Goal: Task Accomplishment & Management: Manage account settings

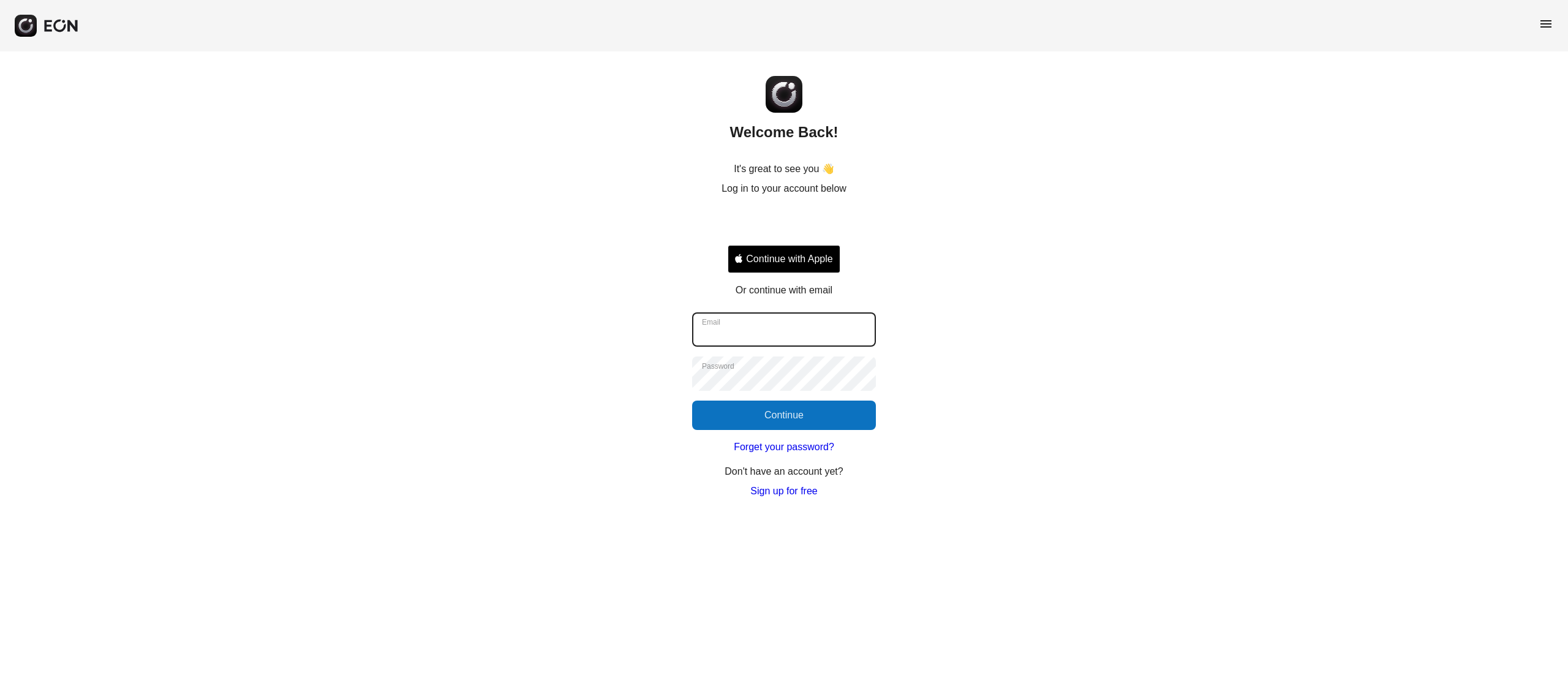
click at [754, 326] on input "Email" at bounding box center [784, 329] width 183 height 34
type input "**********"
click at [741, 421] on button "Continue" at bounding box center [784, 415] width 183 height 29
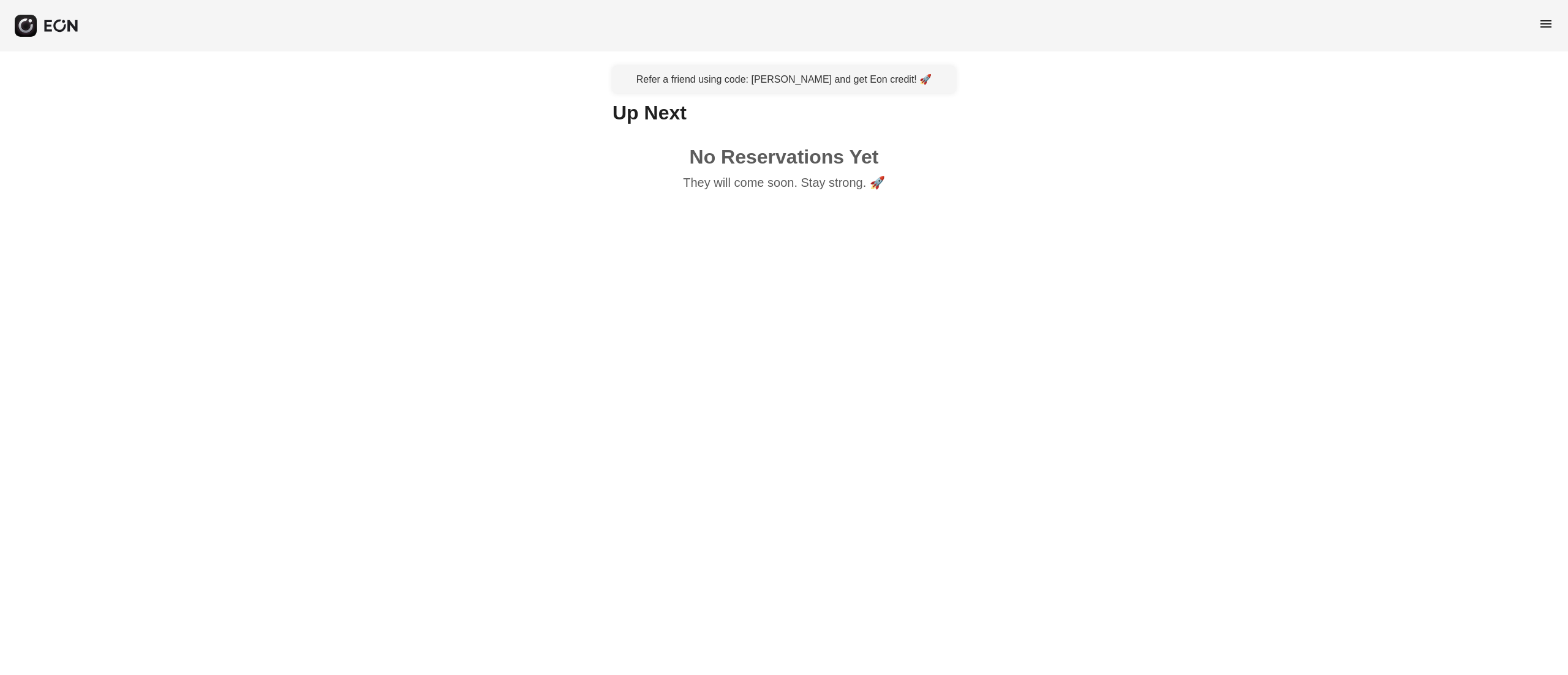
click at [1546, 23] on span "menu" at bounding box center [1546, 24] width 15 height 15
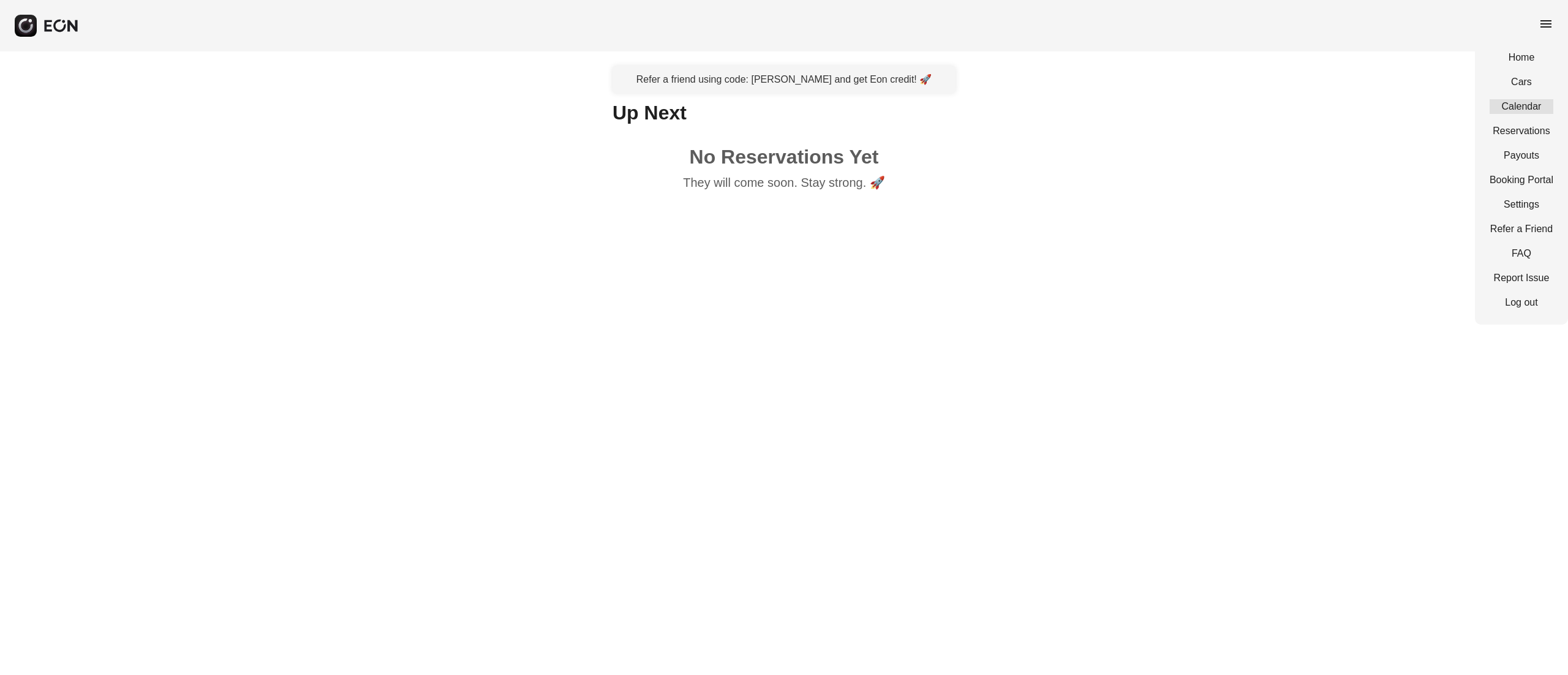
click at [1507, 108] on link "Calendar" at bounding box center [1521, 107] width 64 height 15
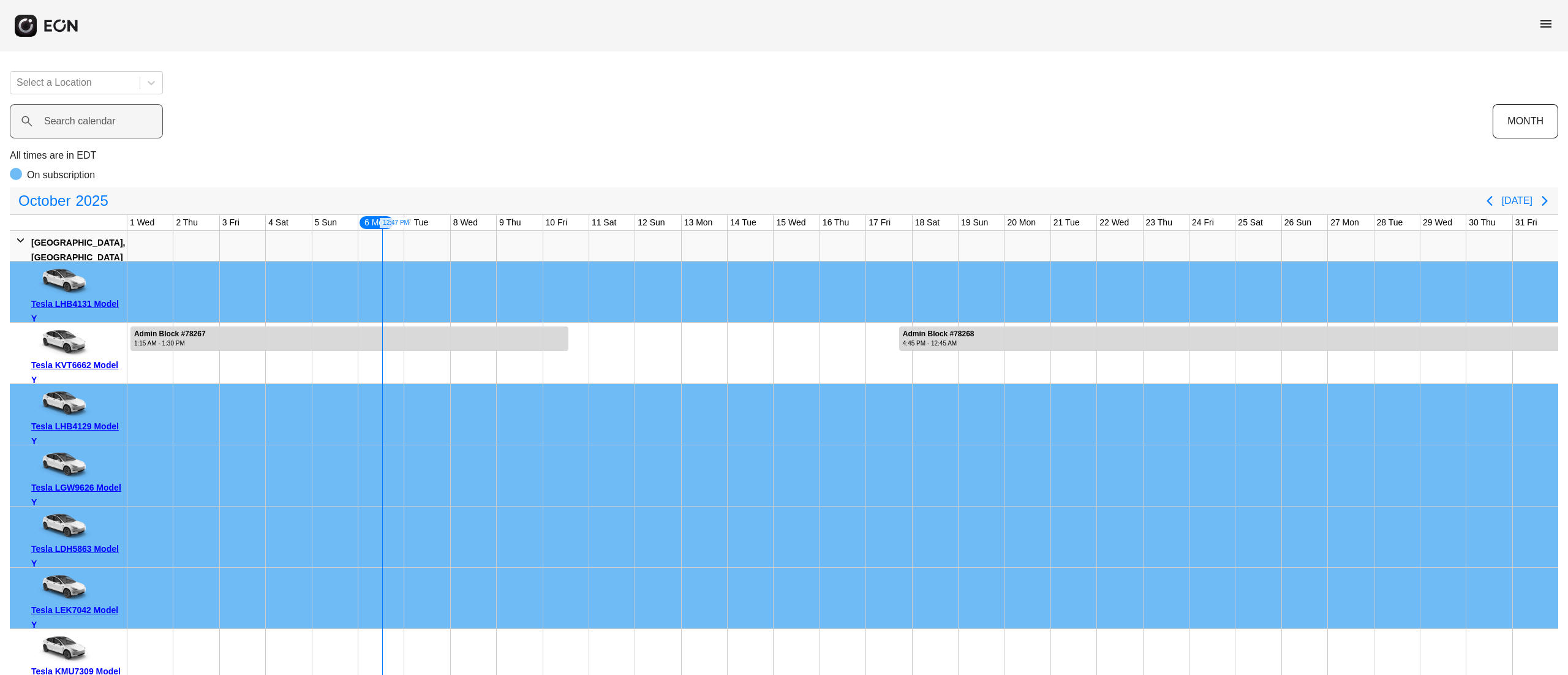
click at [113, 119] on label "Search calendar" at bounding box center [80, 122] width 72 height 15
click at [113, 119] on calendar "Search calendar" at bounding box center [86, 121] width 153 height 34
paste calendar "*******"
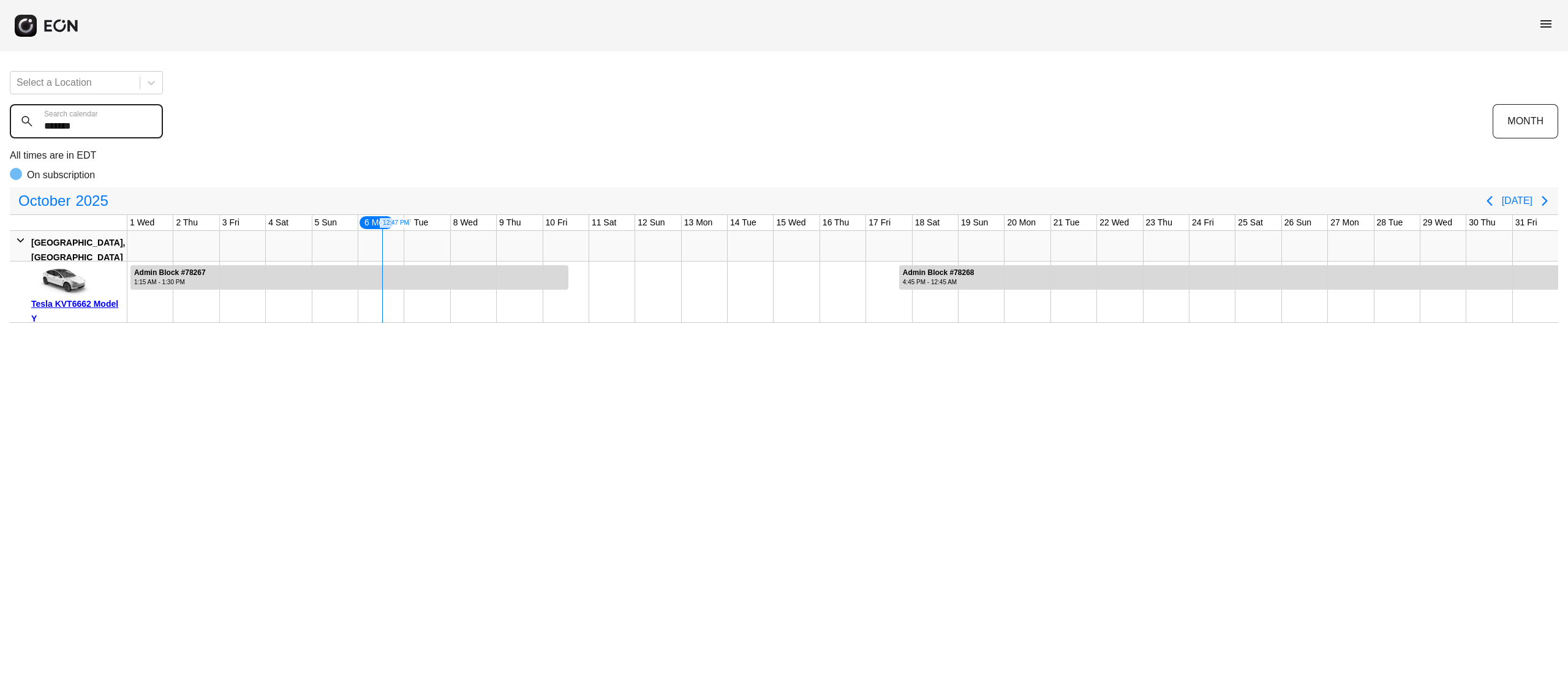
type calendar "*******"
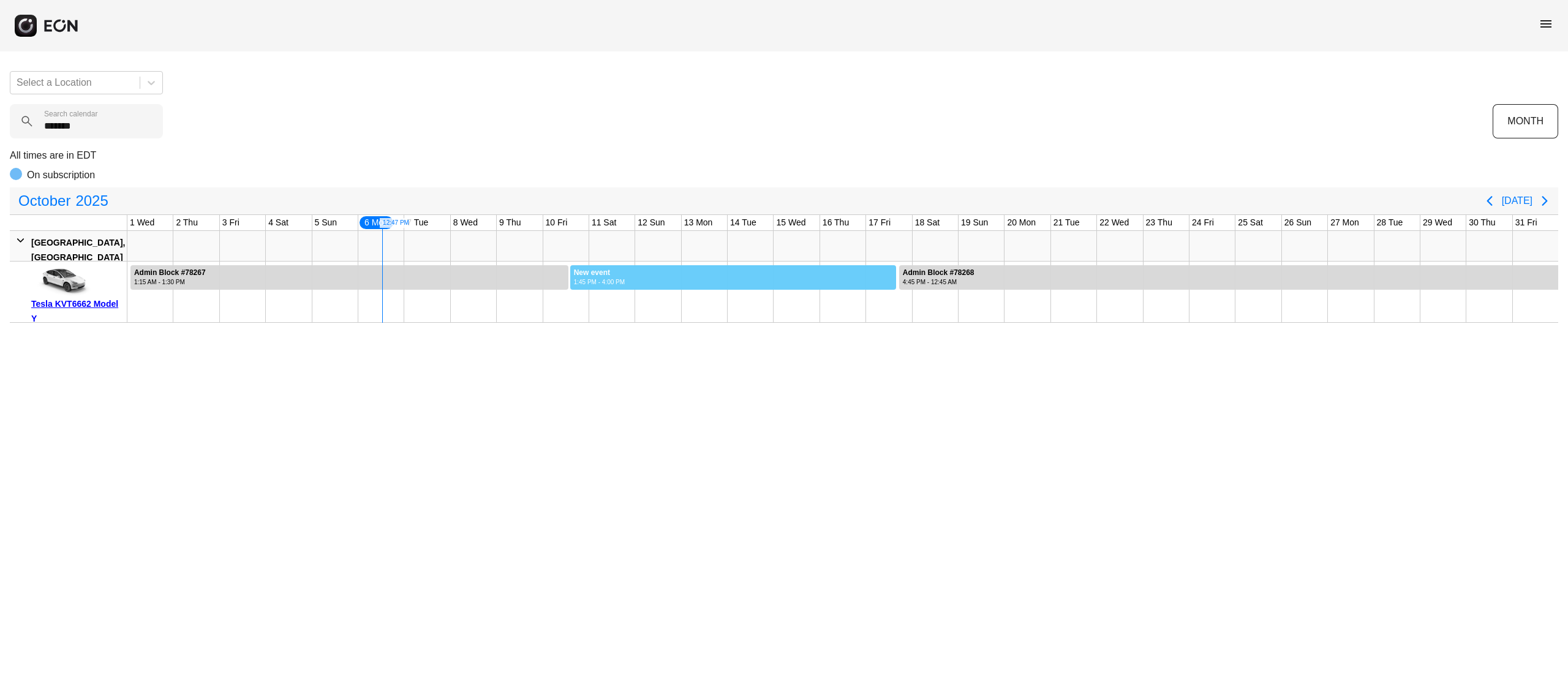
drag, startPoint x: 570, startPoint y: 276, endPoint x: 897, endPoint y: 301, distance: 328.0
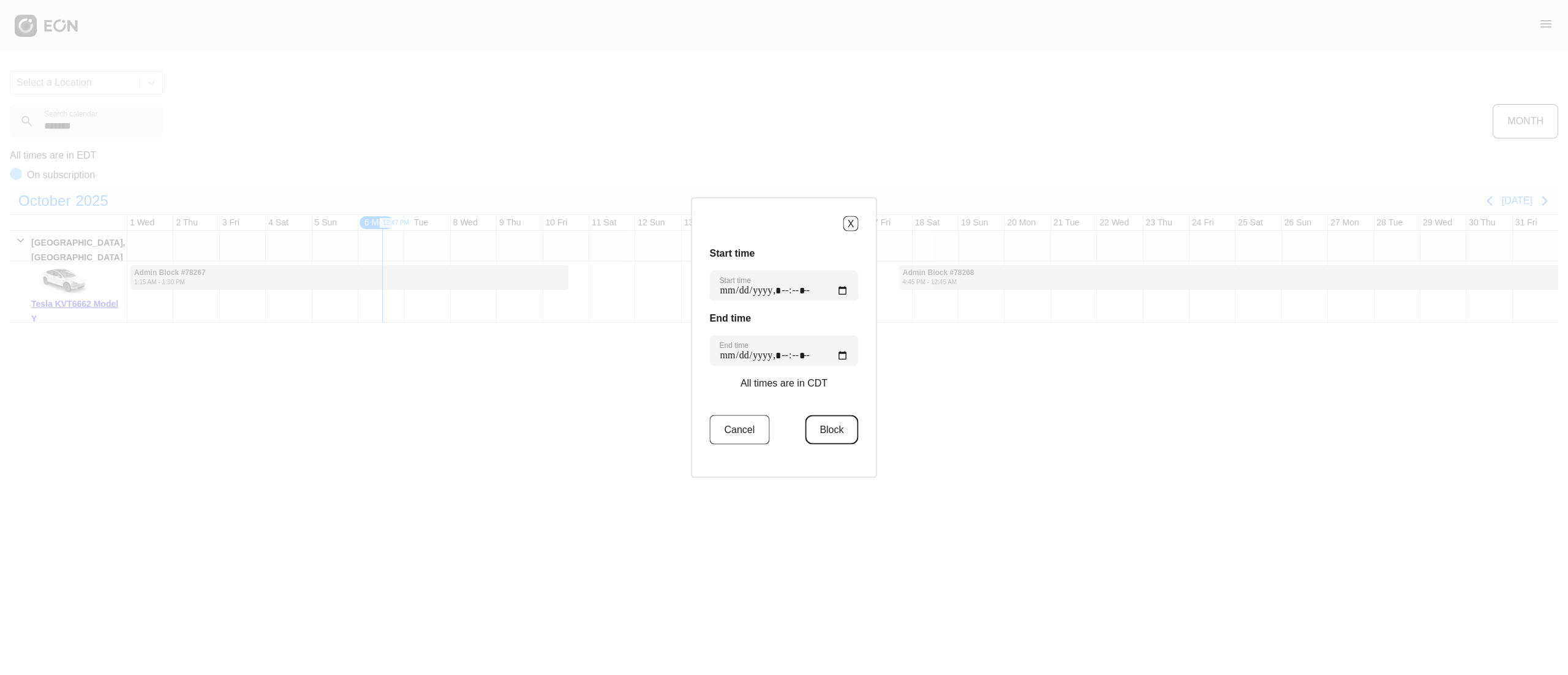
click at [809, 415] on button "Block" at bounding box center [831, 429] width 53 height 29
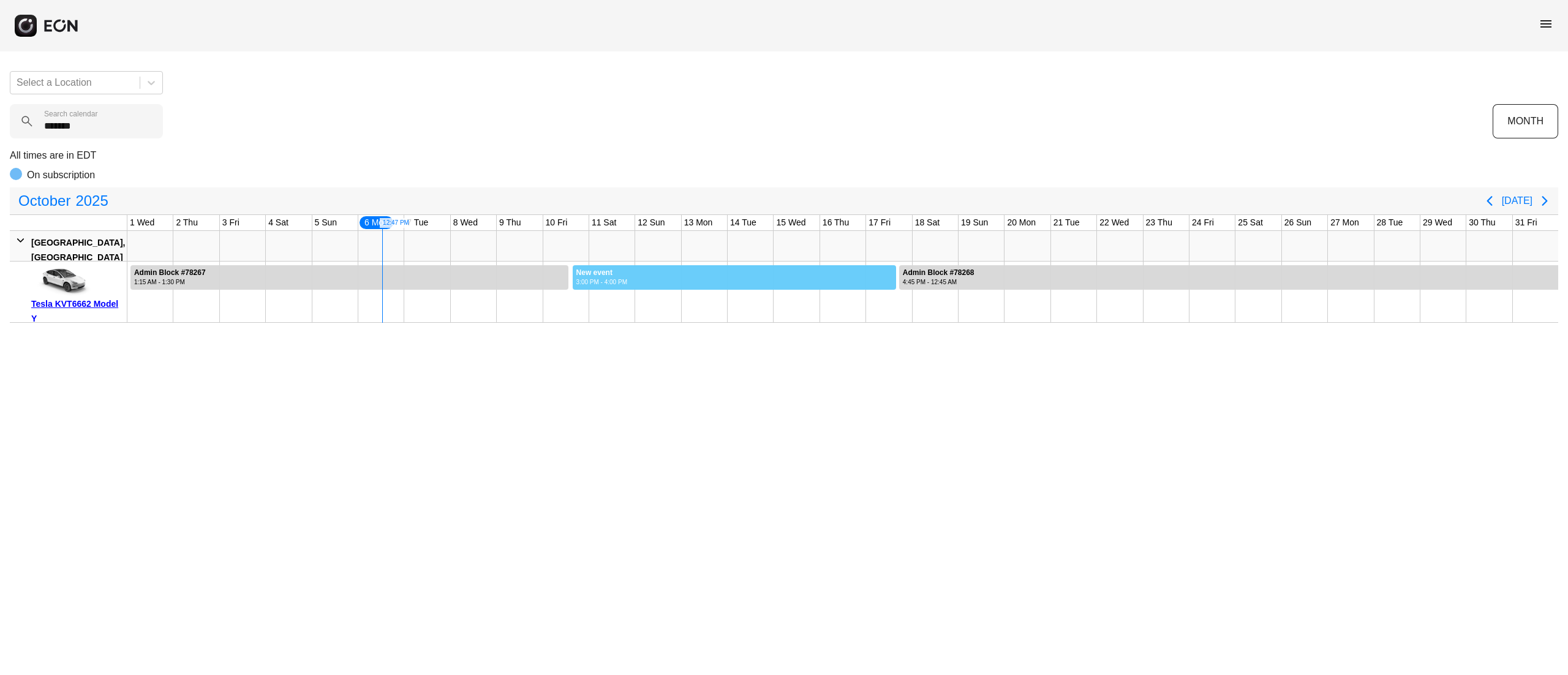
drag, startPoint x: 572, startPoint y: 274, endPoint x: 897, endPoint y: 290, distance: 325.4
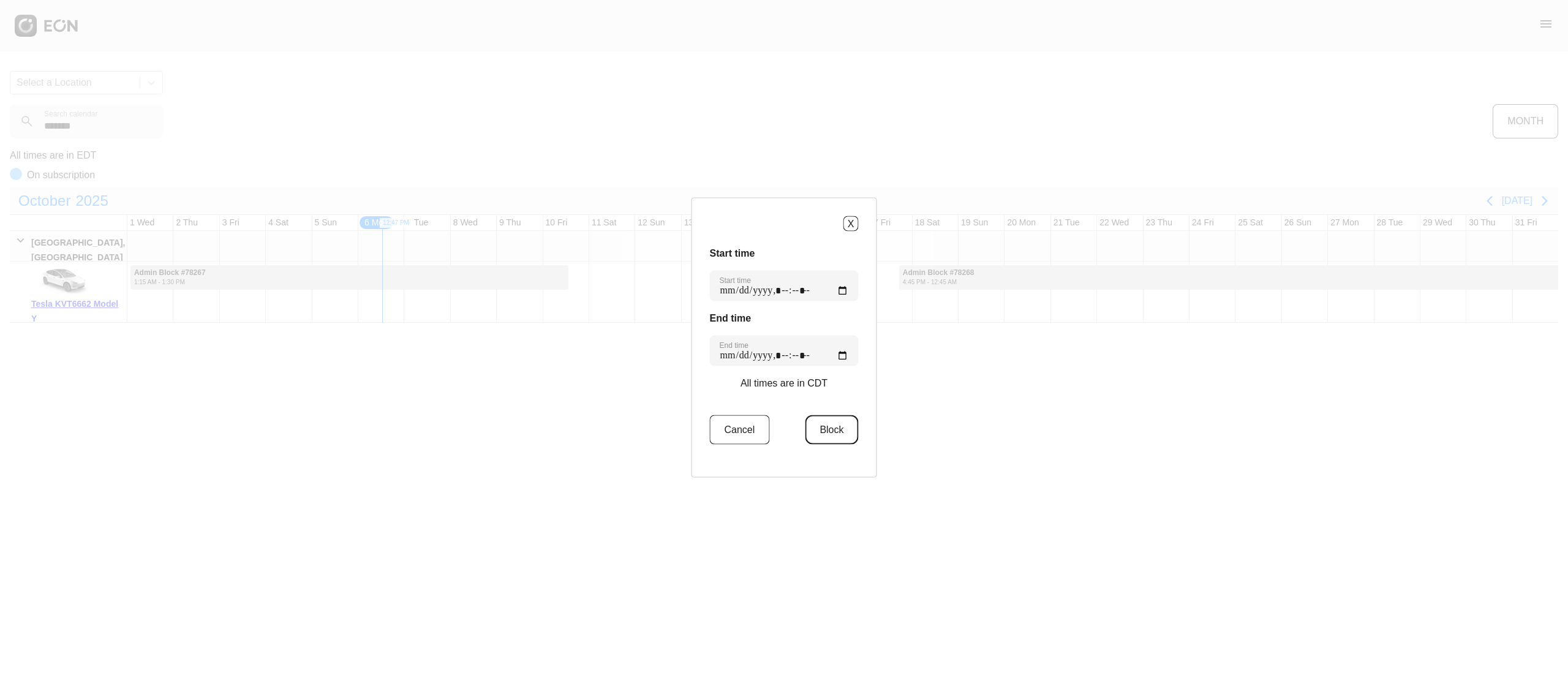
click at [842, 419] on button "Block" at bounding box center [831, 429] width 53 height 29
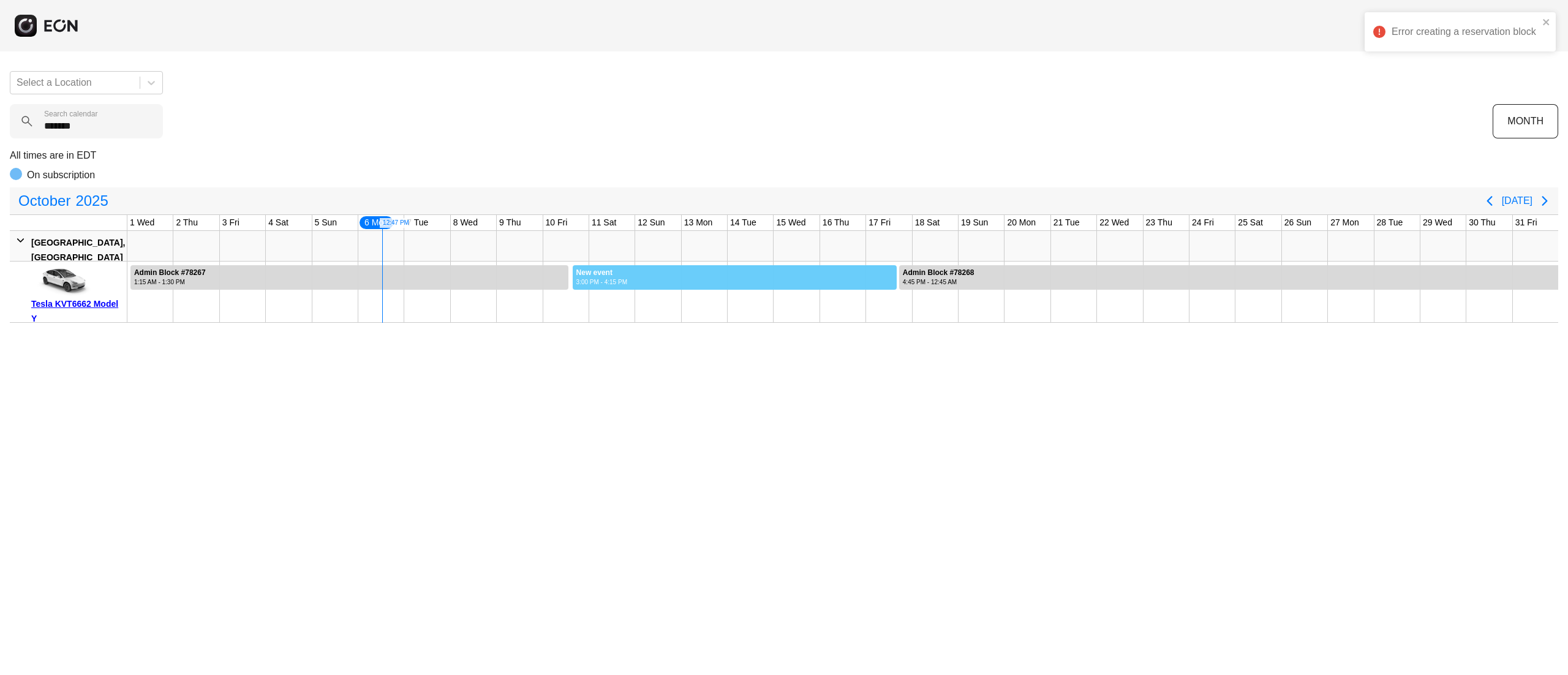
drag, startPoint x: 572, startPoint y: 276, endPoint x: 895, endPoint y: 300, distance: 323.9
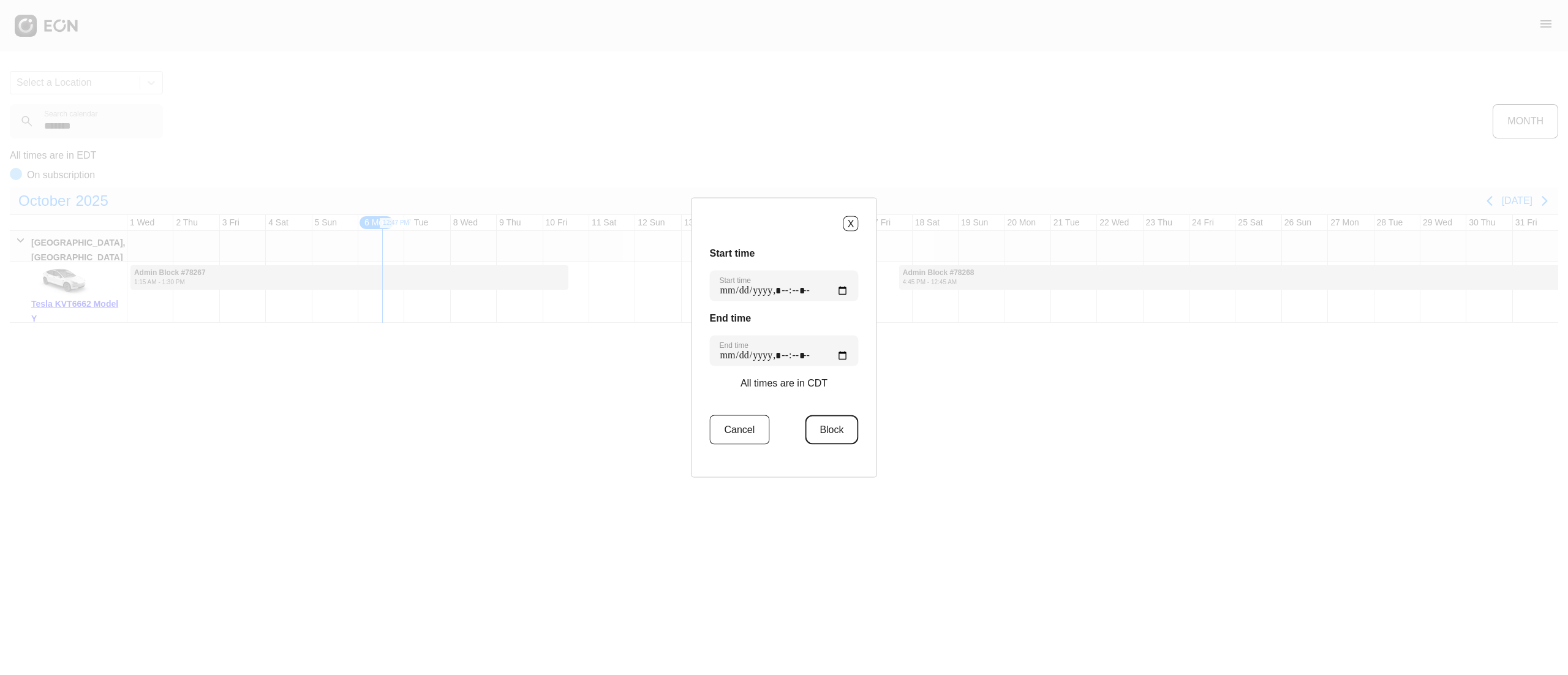
click at [816, 435] on button "Block" at bounding box center [831, 429] width 53 height 29
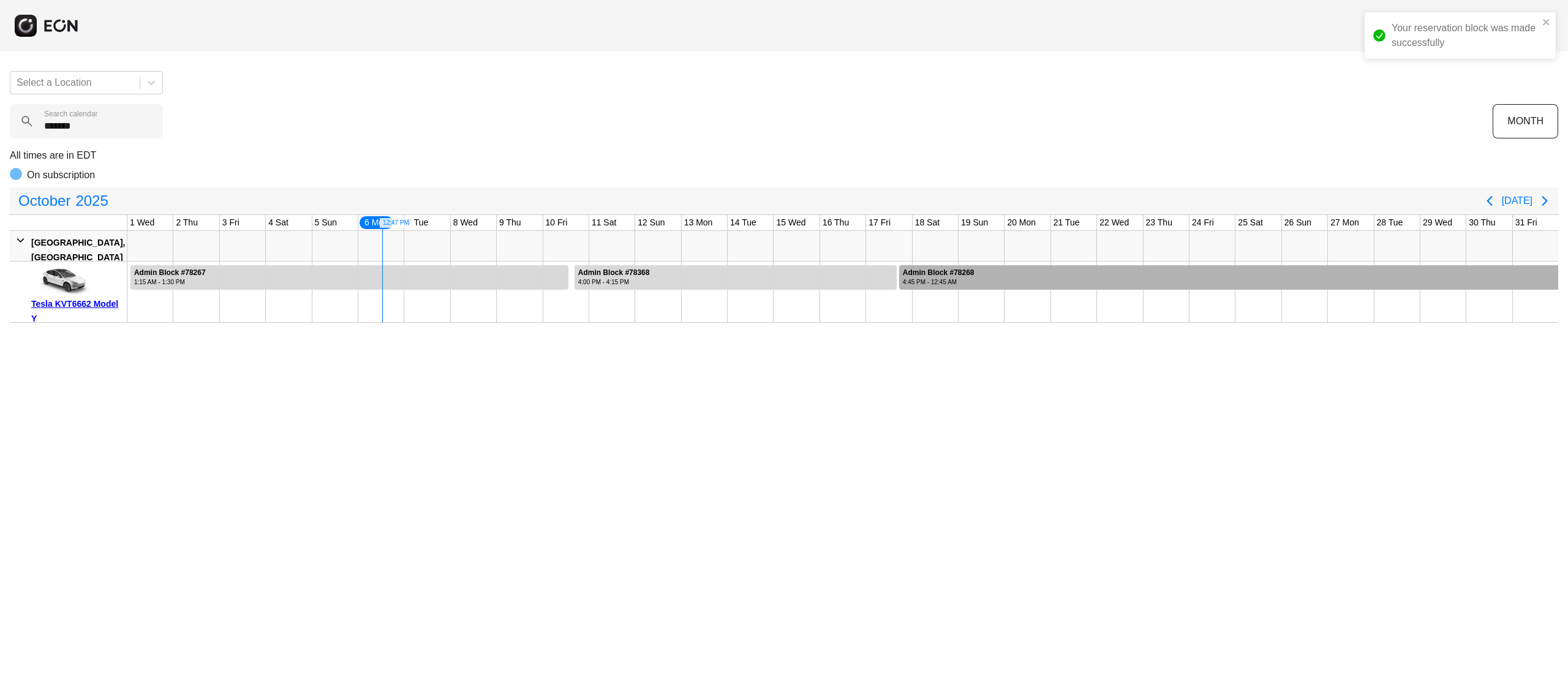
click at [1464, 270] on div at bounding box center [1229, 277] width 659 height 24
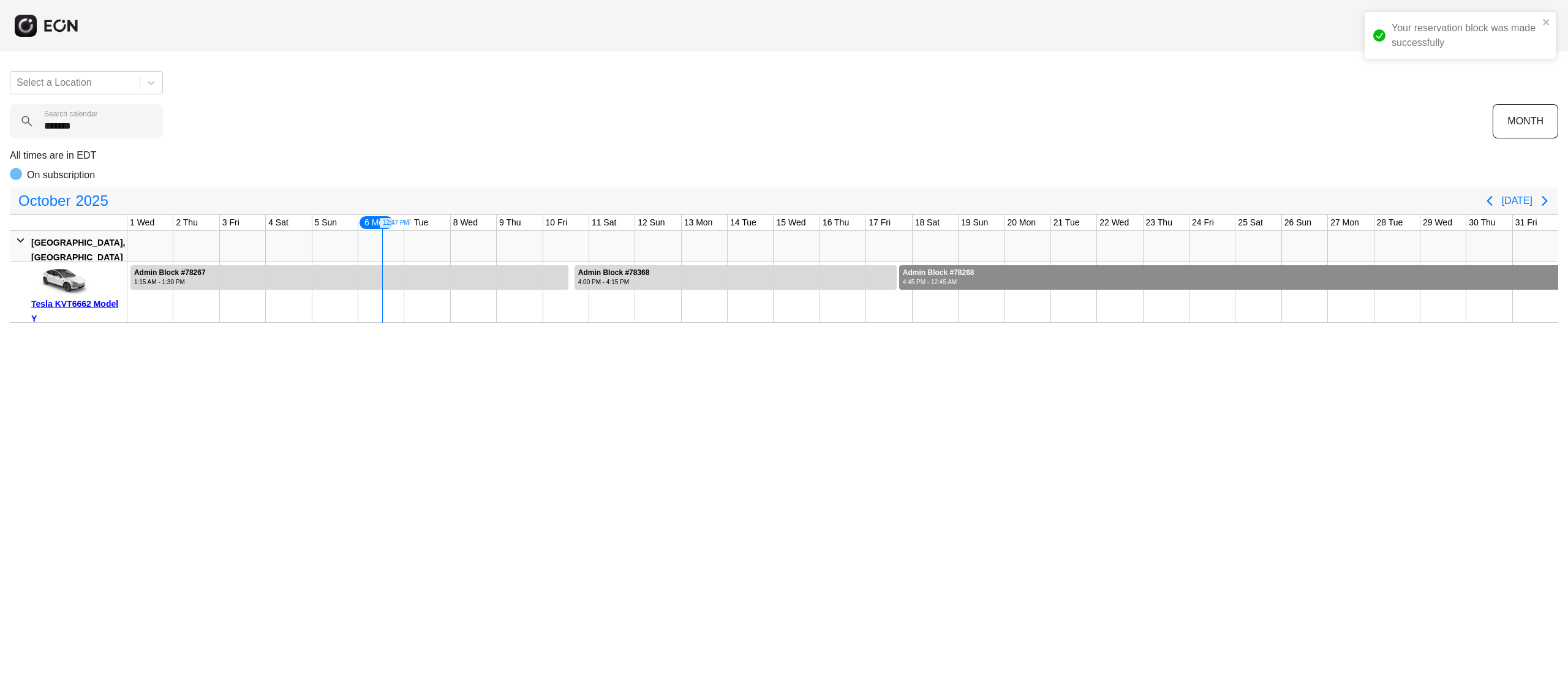
click at [1464, 270] on div at bounding box center [1229, 277] width 659 height 24
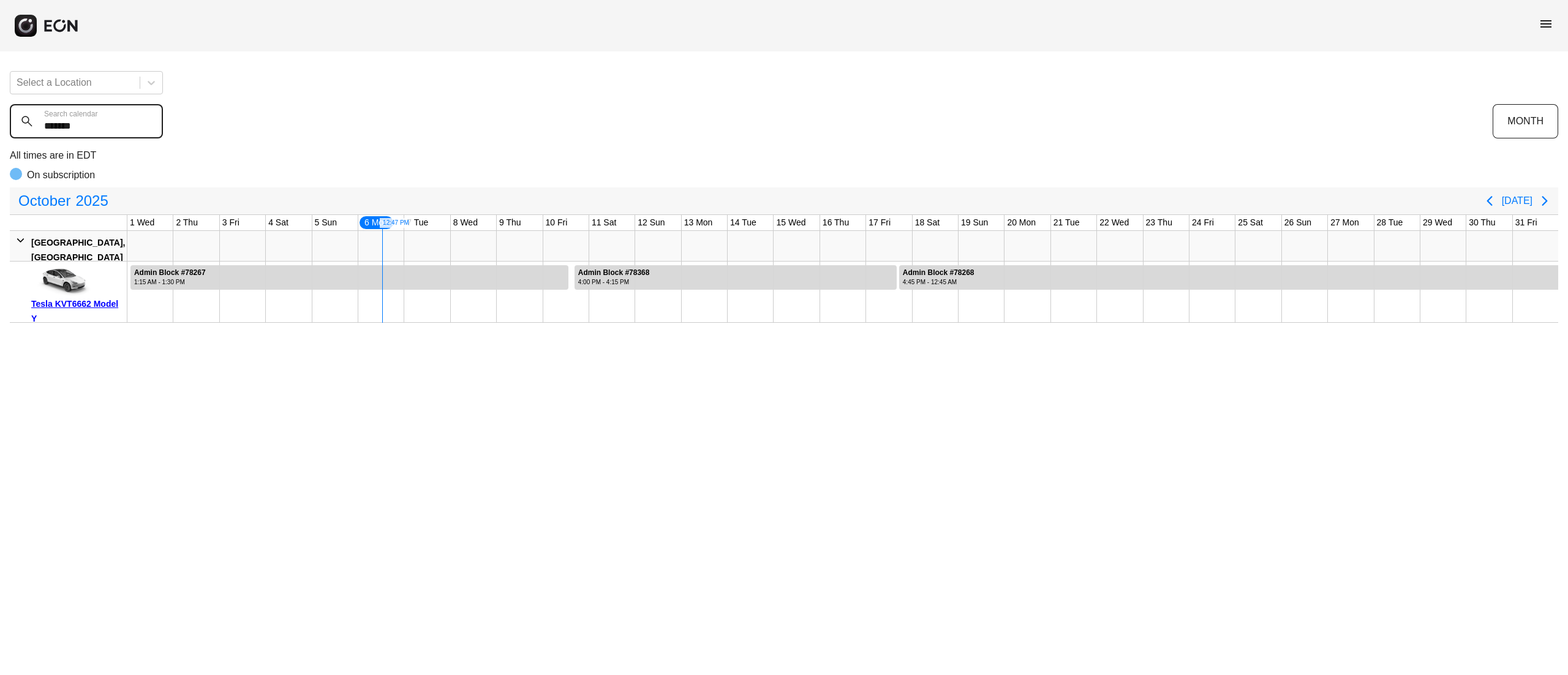
drag, startPoint x: 42, startPoint y: 134, endPoint x: 3, endPoint y: 137, distance: 39.1
click at [3, 137] on div "Select a Location ******* Search calendar MONTH All times are in EDT On subscri…" at bounding box center [784, 192] width 1568 height 261
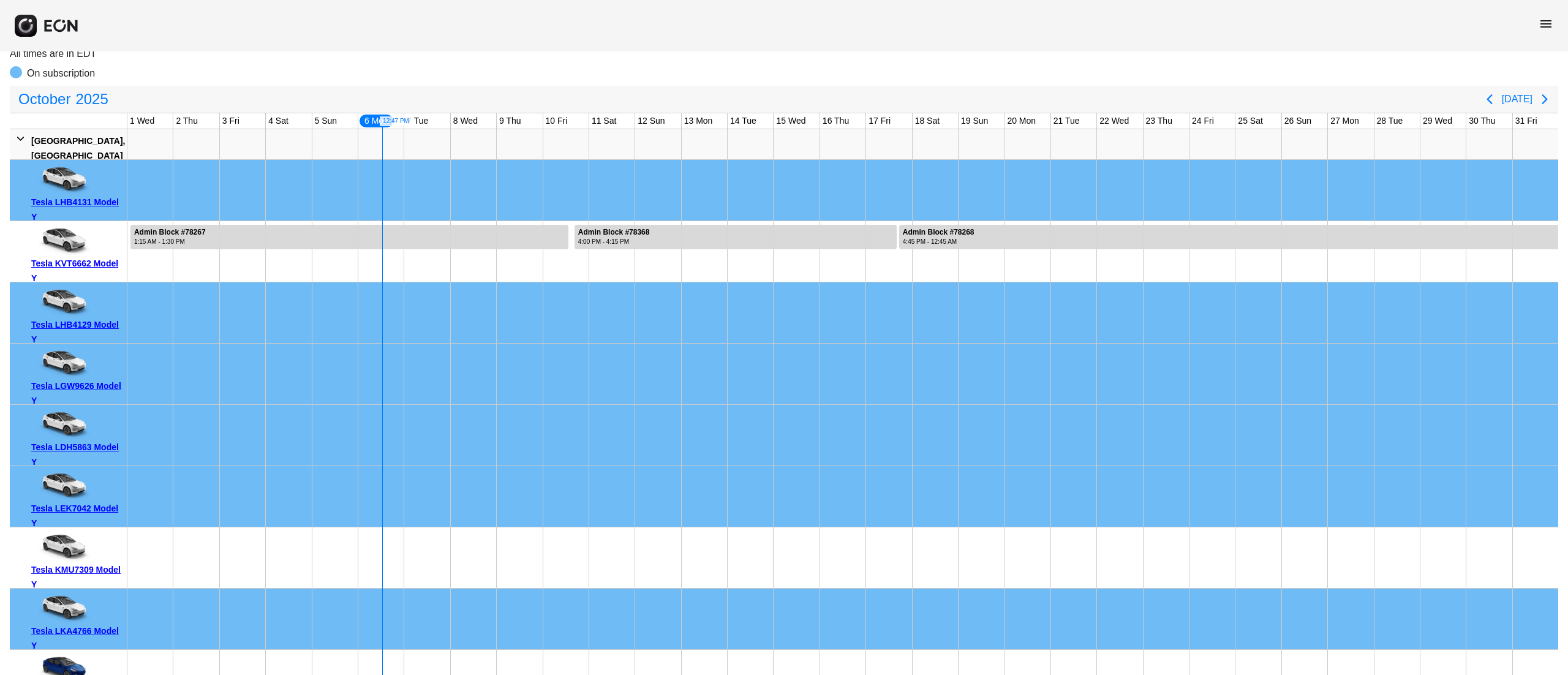
scroll to position [245, 0]
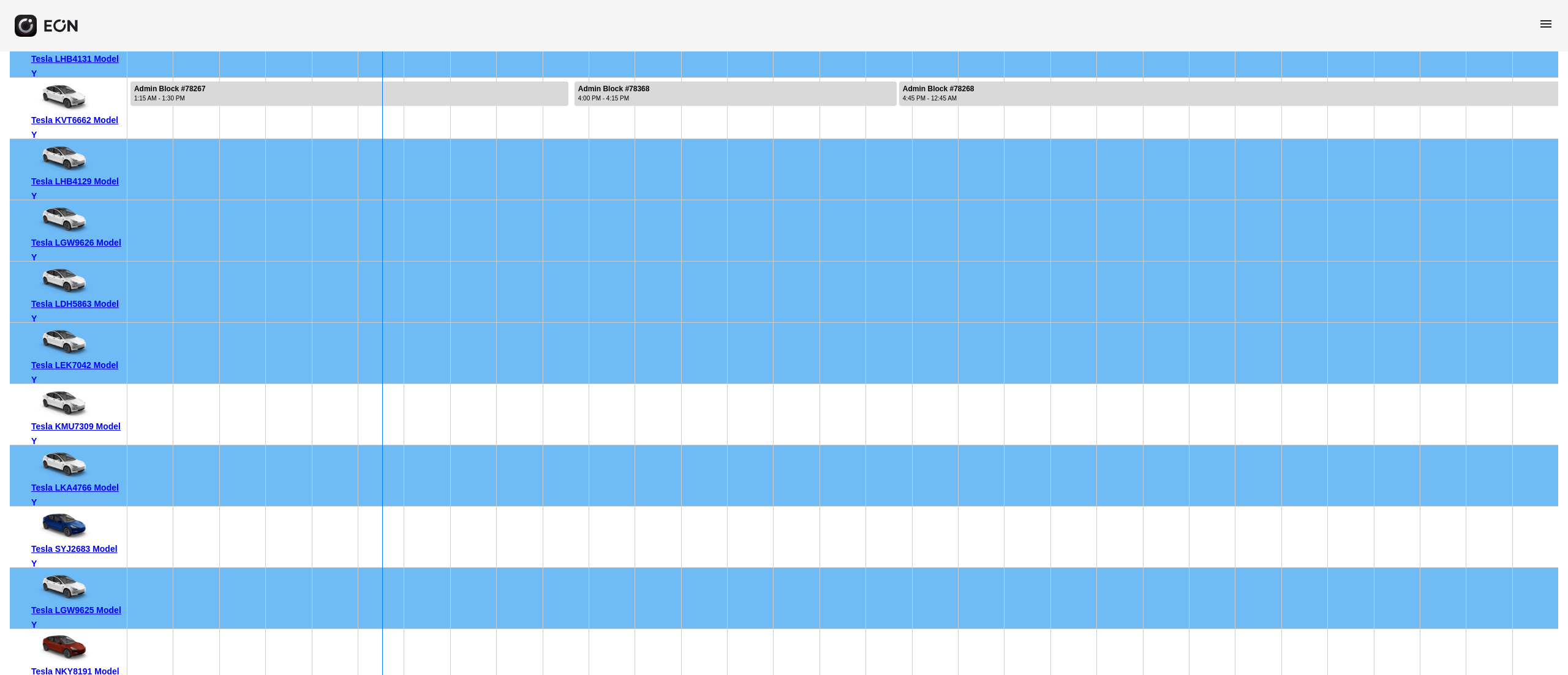
click at [83, 415] on img at bounding box center [62, 403] width 61 height 31
